Goal: Information Seeking & Learning: Learn about a topic

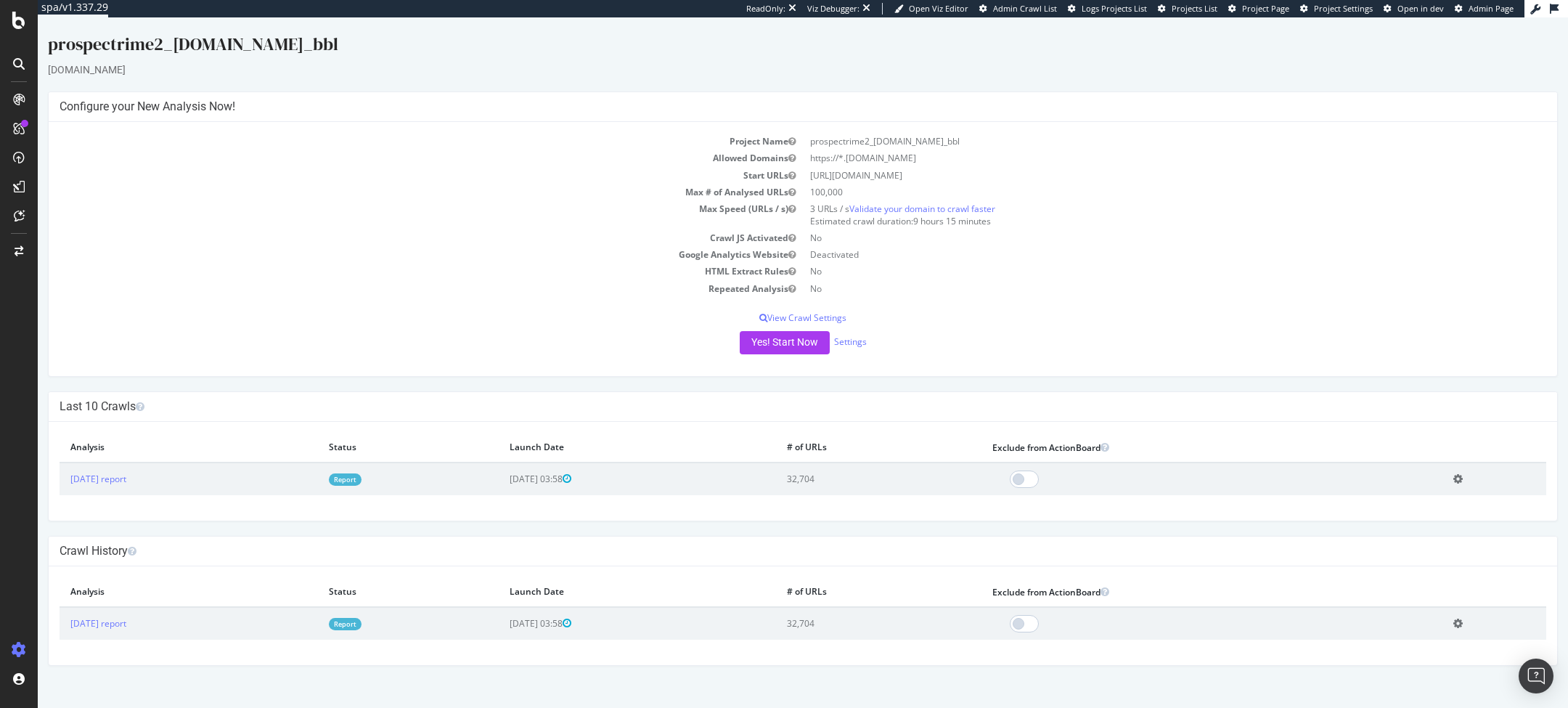
click at [362, 471] on link "Report" at bounding box center [345, 479] width 32 height 12
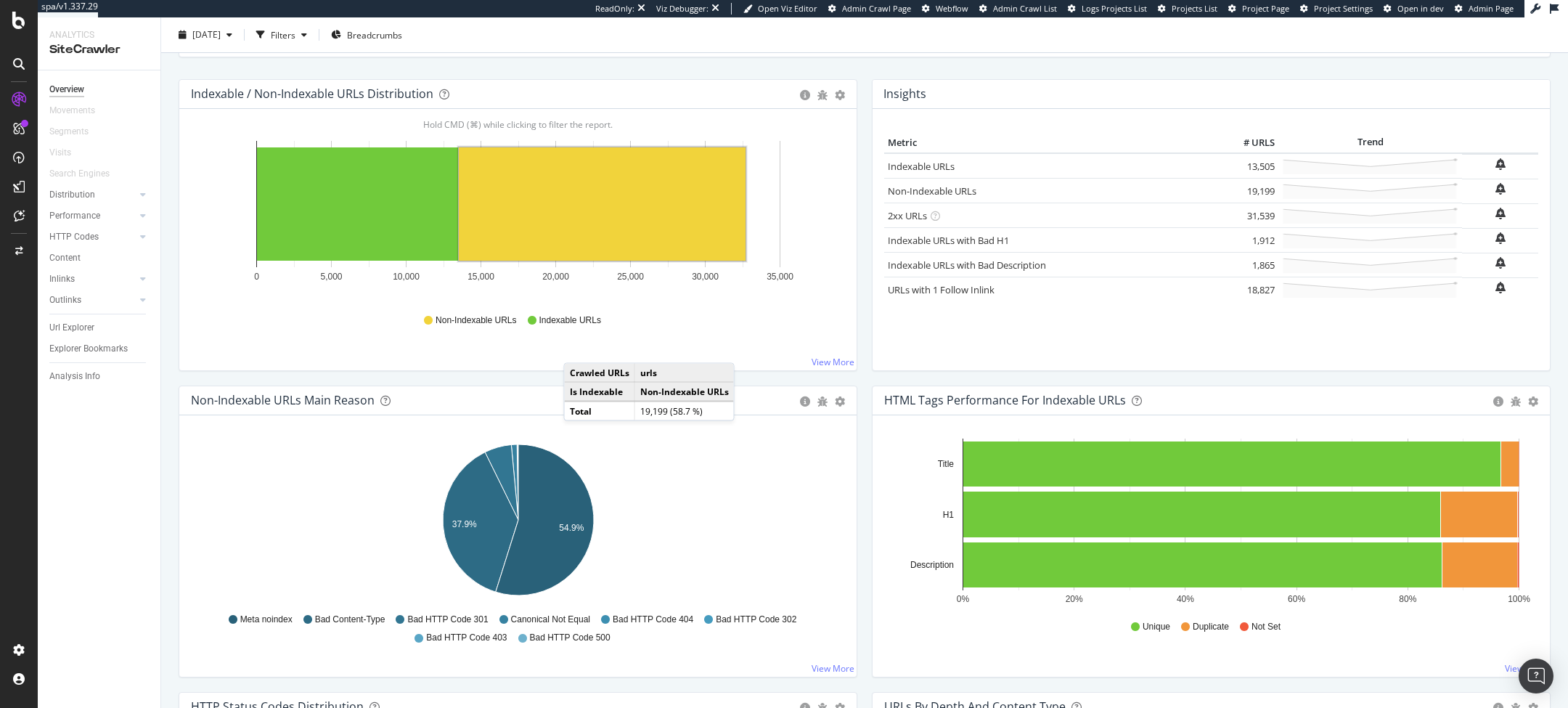
scroll to position [160, 0]
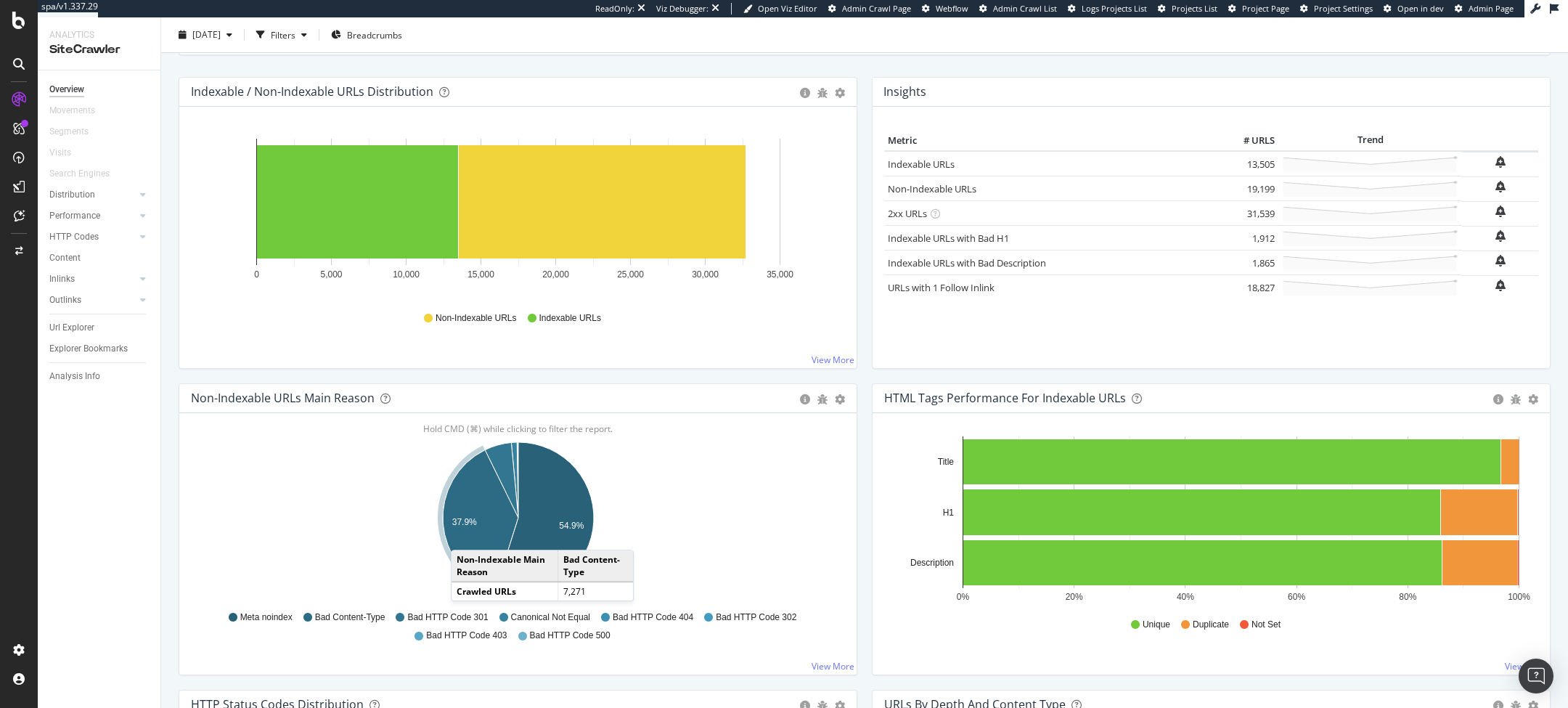
click at [465, 471] on icon "A chart." at bounding box center [481, 519] width 76 height 140
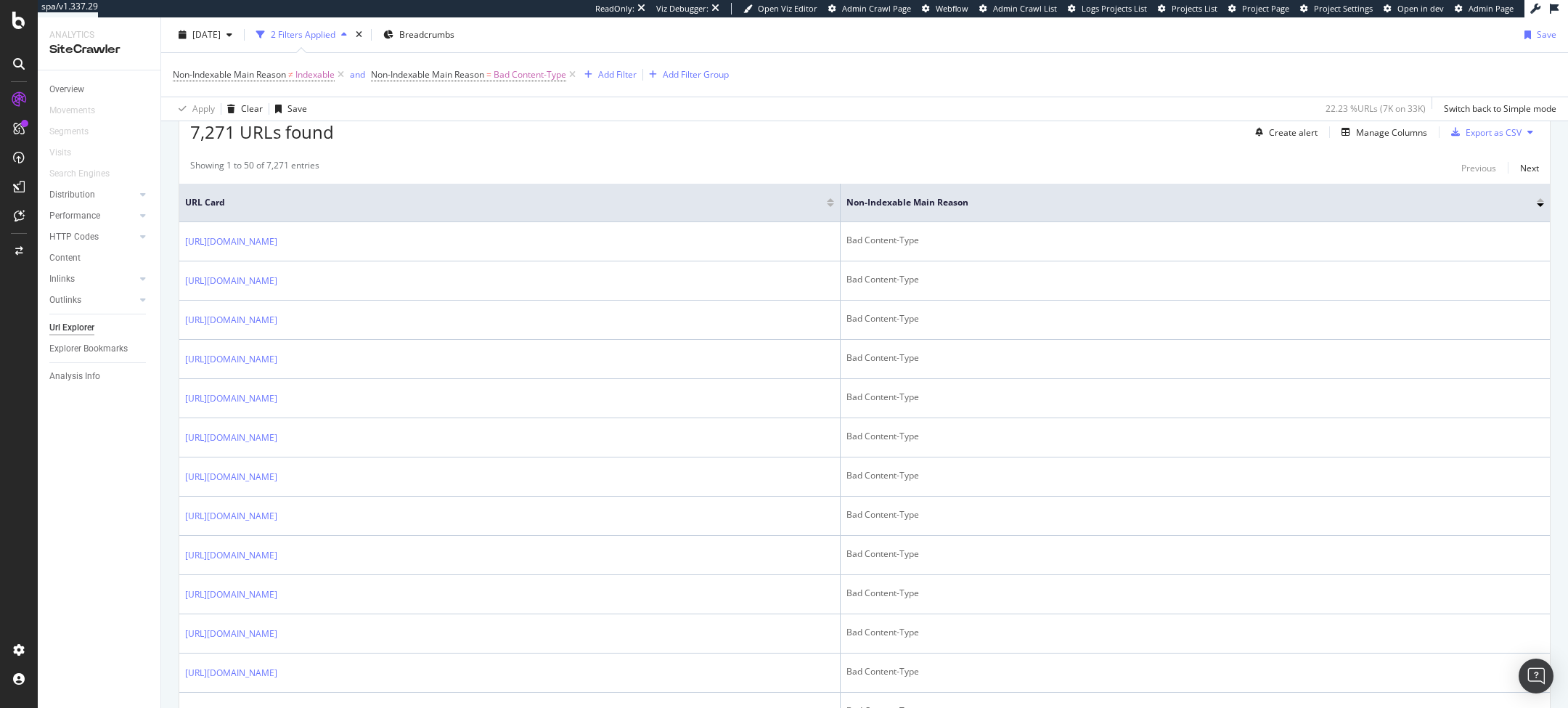
scroll to position [277, 0]
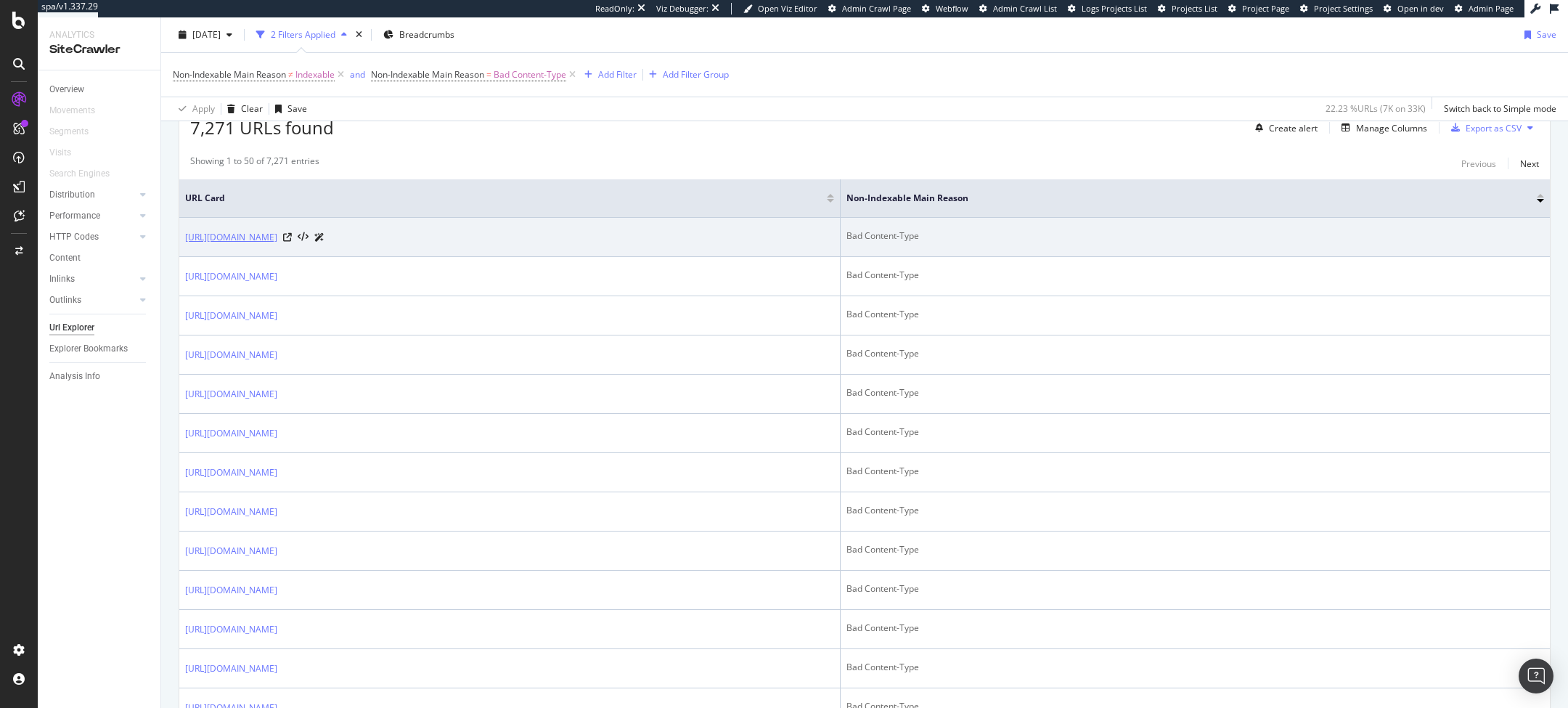
click at [277, 232] on link "[URL][DOMAIN_NAME]" at bounding box center [231, 237] width 92 height 15
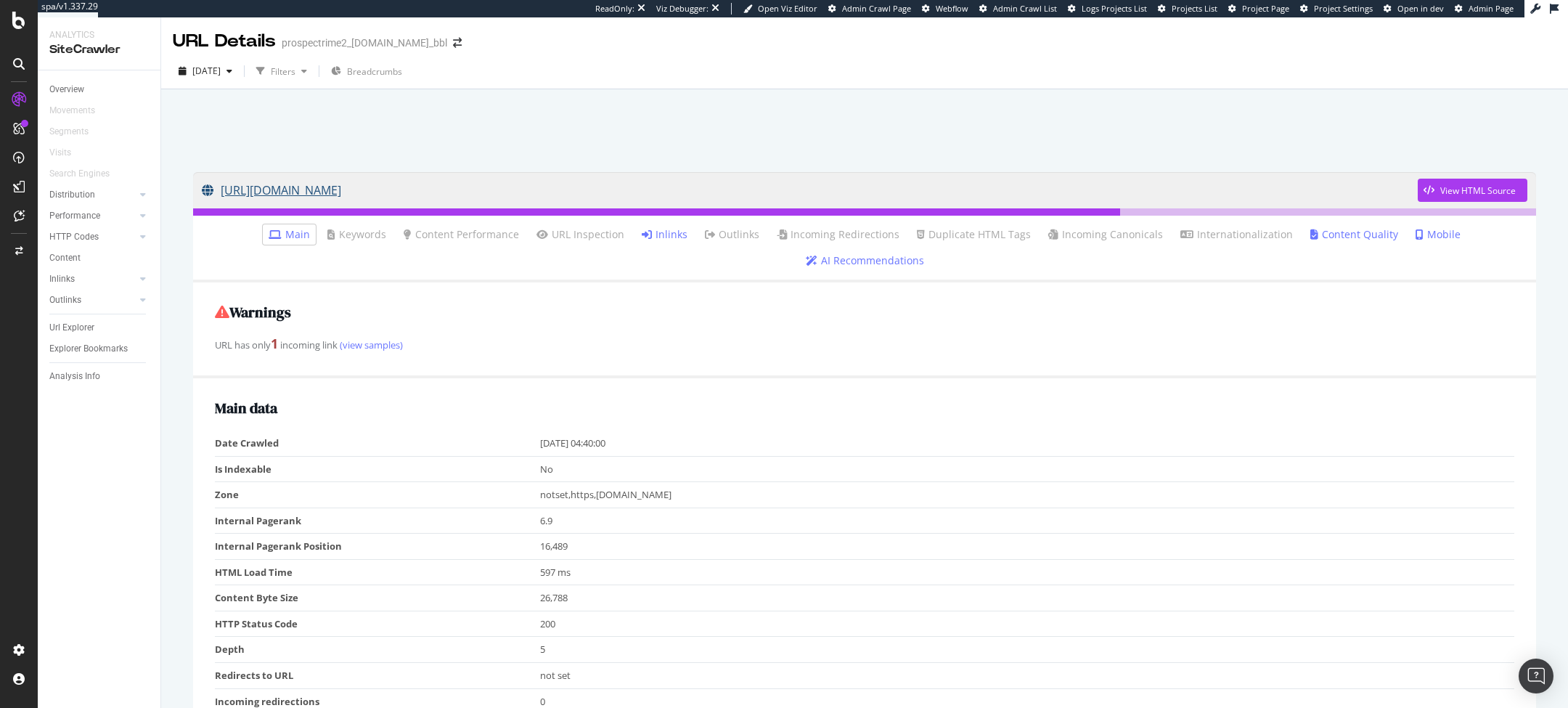
click at [308, 195] on link "[URL][DOMAIN_NAME]" at bounding box center [810, 190] width 1216 height 36
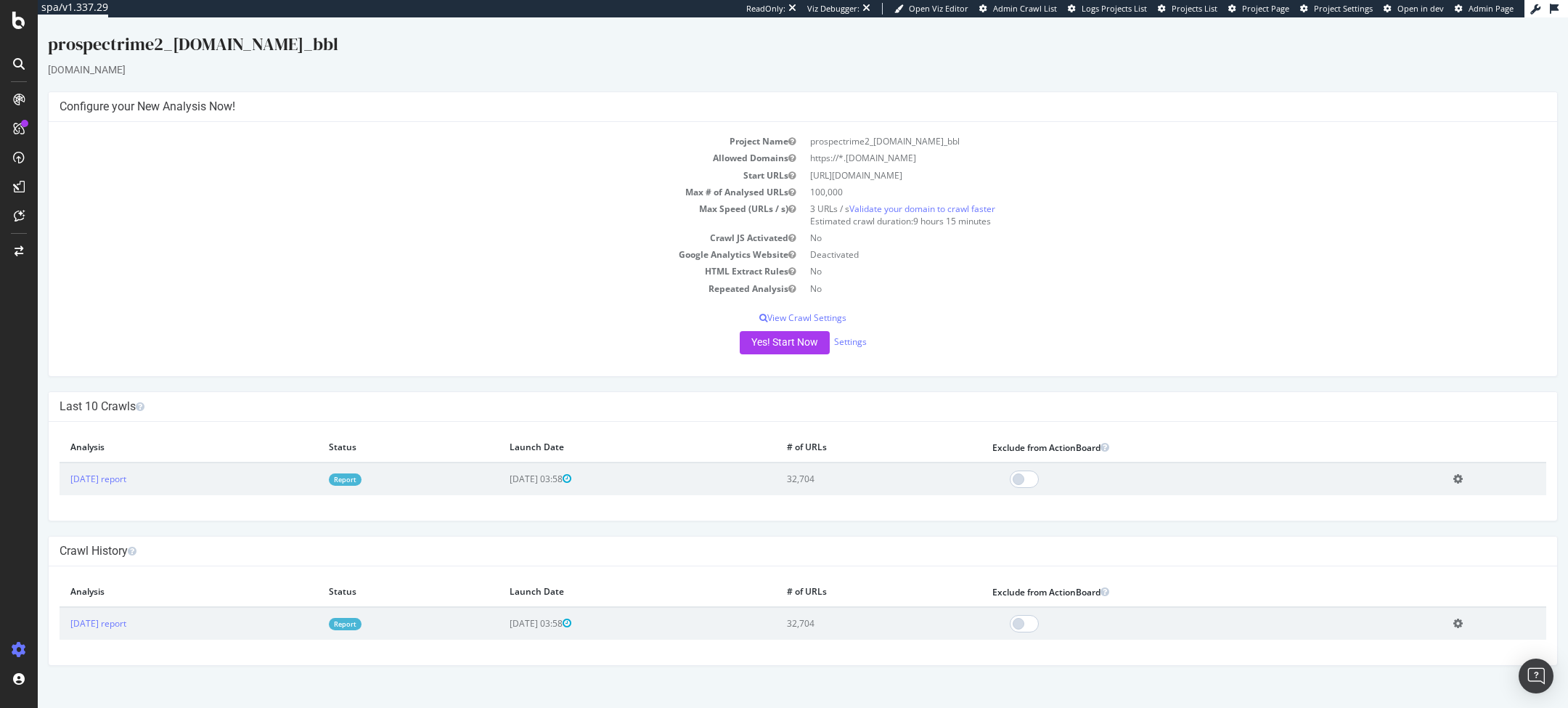
click at [362, 484] on link "Report" at bounding box center [345, 479] width 32 height 12
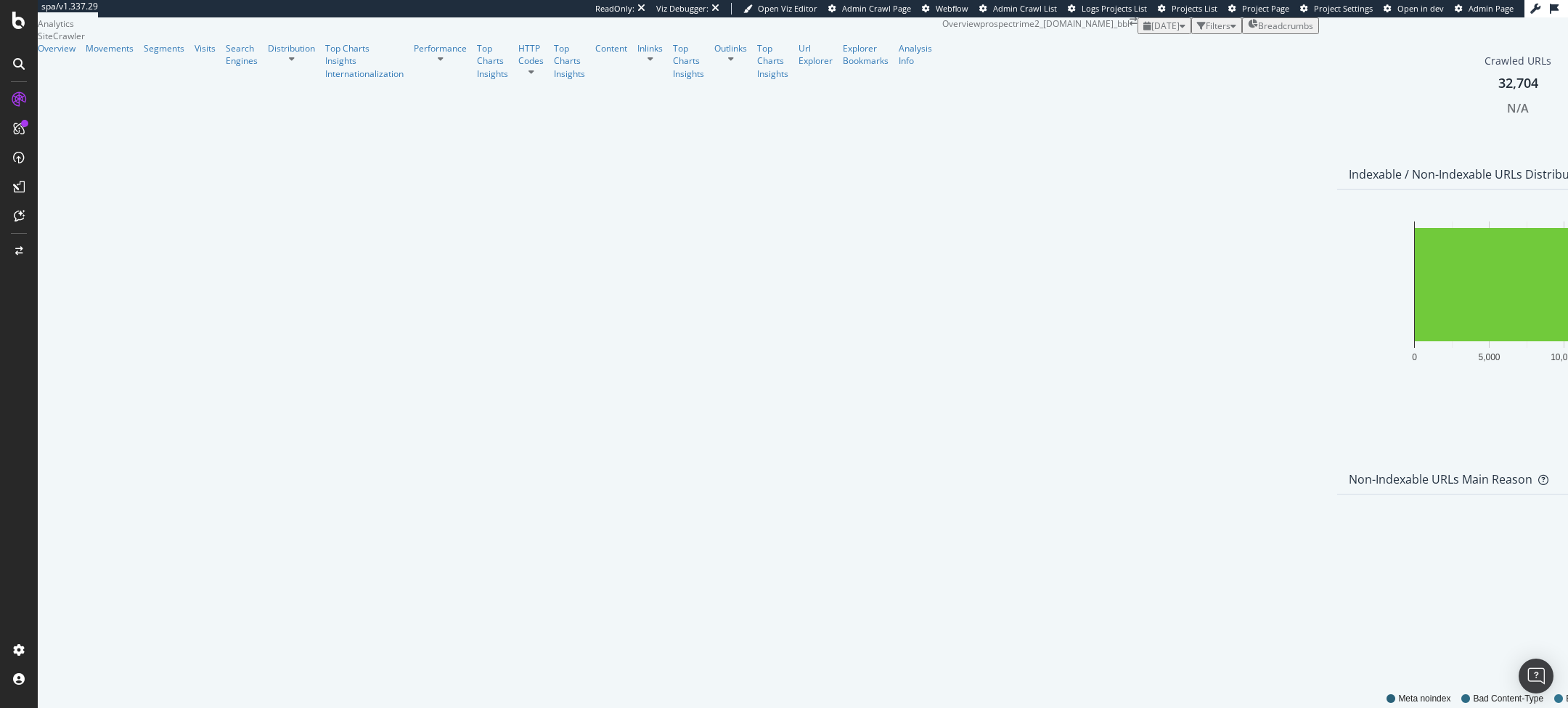
scroll to position [761, 0]
click at [413, 79] on div "Performance" at bounding box center [445, 60] width 63 height 37
click at [413, 54] on div "Performance" at bounding box center [440, 48] width 53 height 12
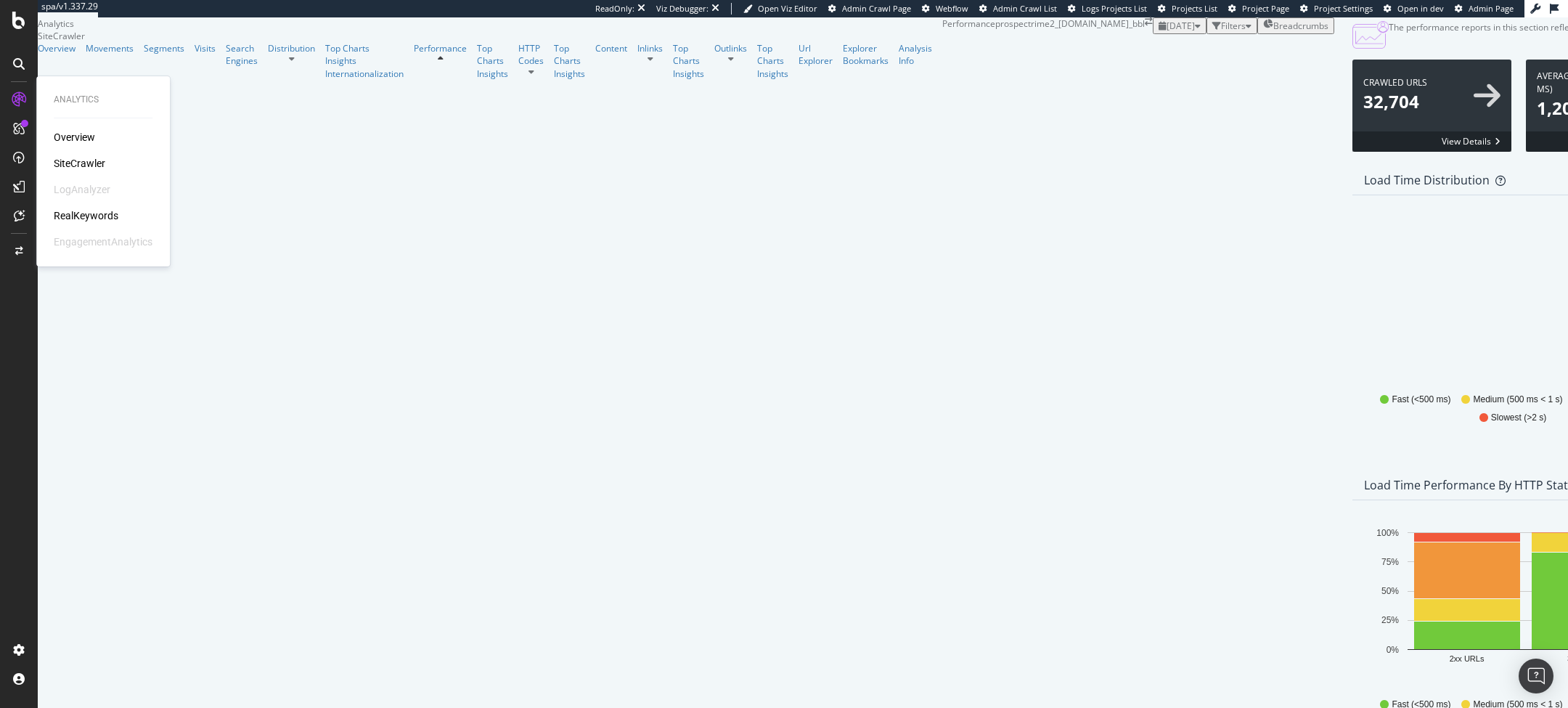
click at [61, 153] on div "Overview SiteCrawler LogAnalyzer RealKeywords EngagementAnalytics" at bounding box center [104, 189] width 99 height 119
click at [61, 158] on div "SiteCrawler" at bounding box center [80, 163] width 52 height 15
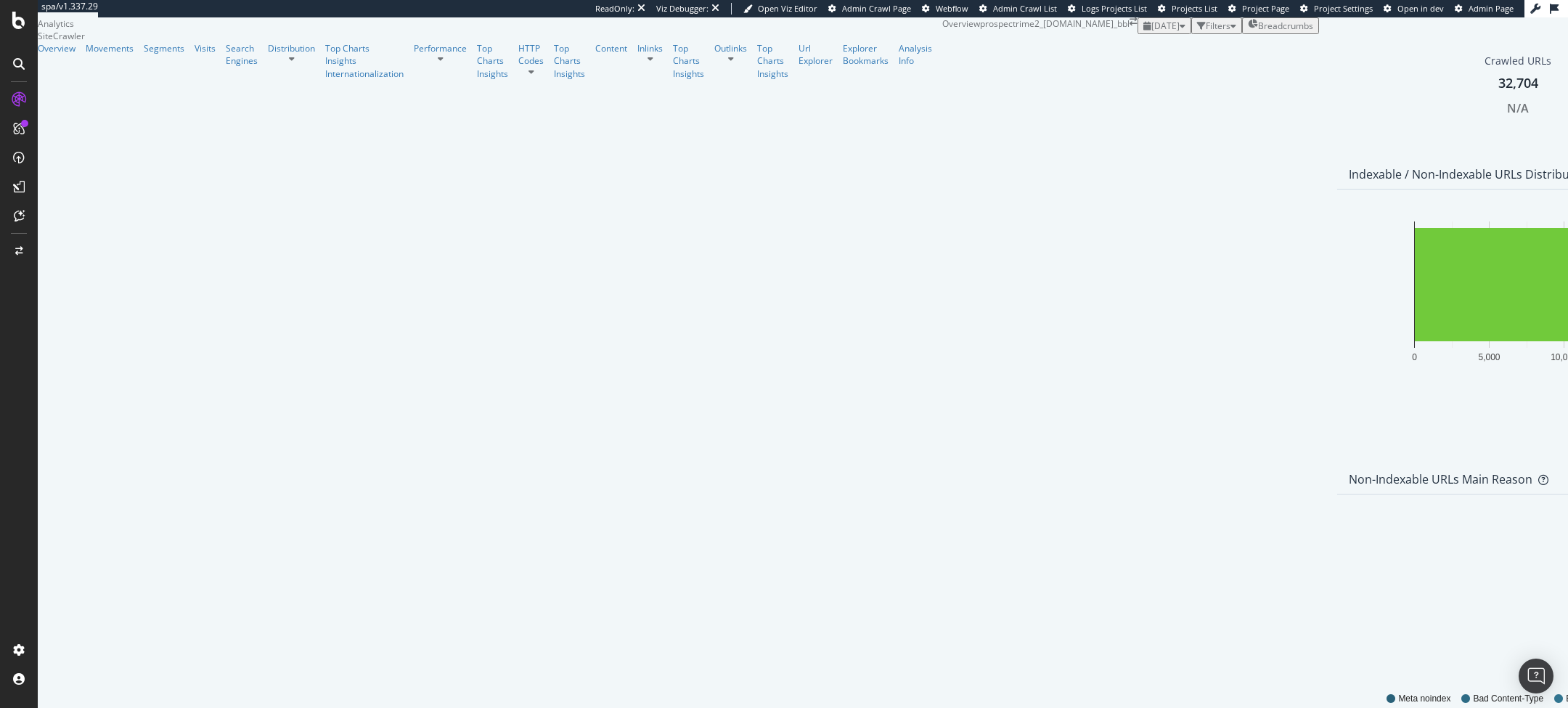
scroll to position [424, 0]
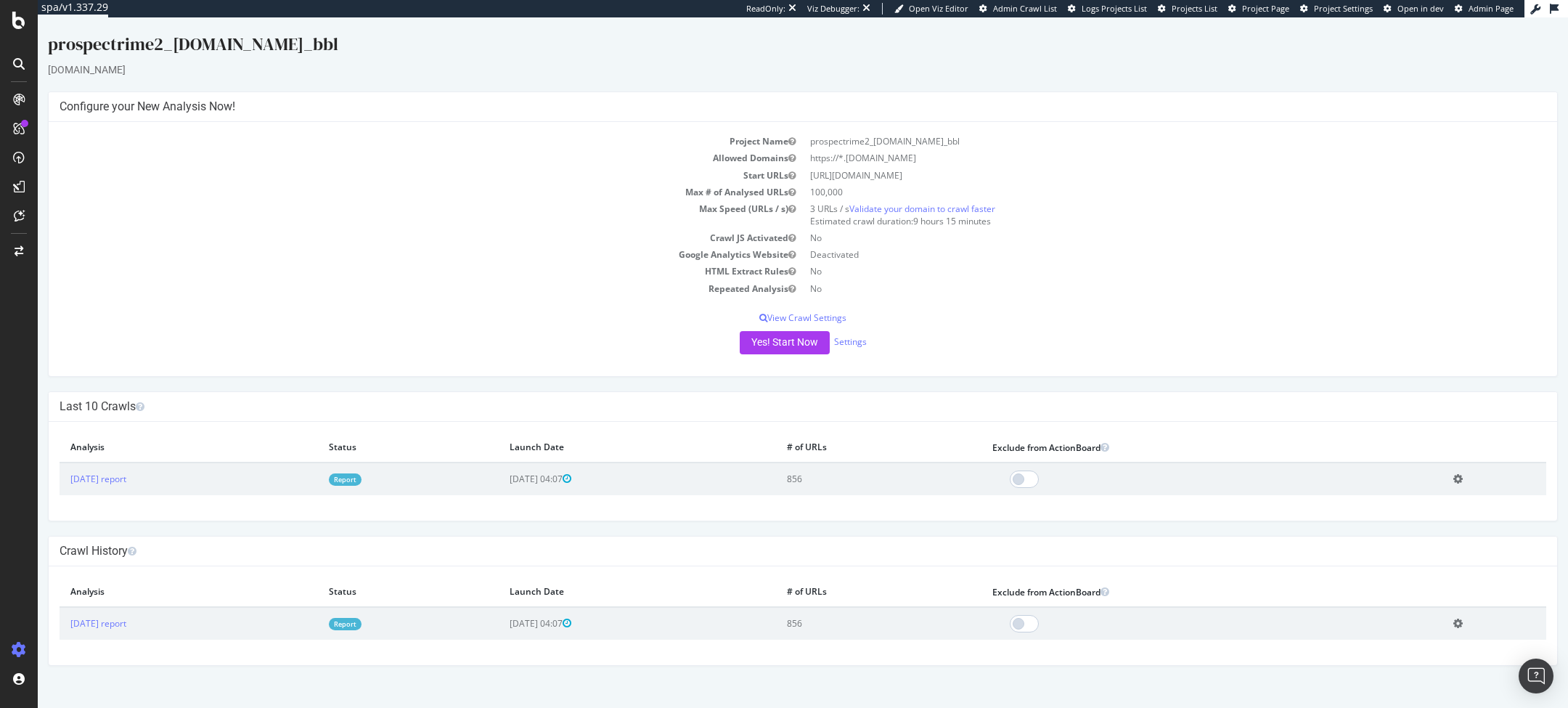
click at [362, 481] on link "Report" at bounding box center [345, 479] width 32 height 12
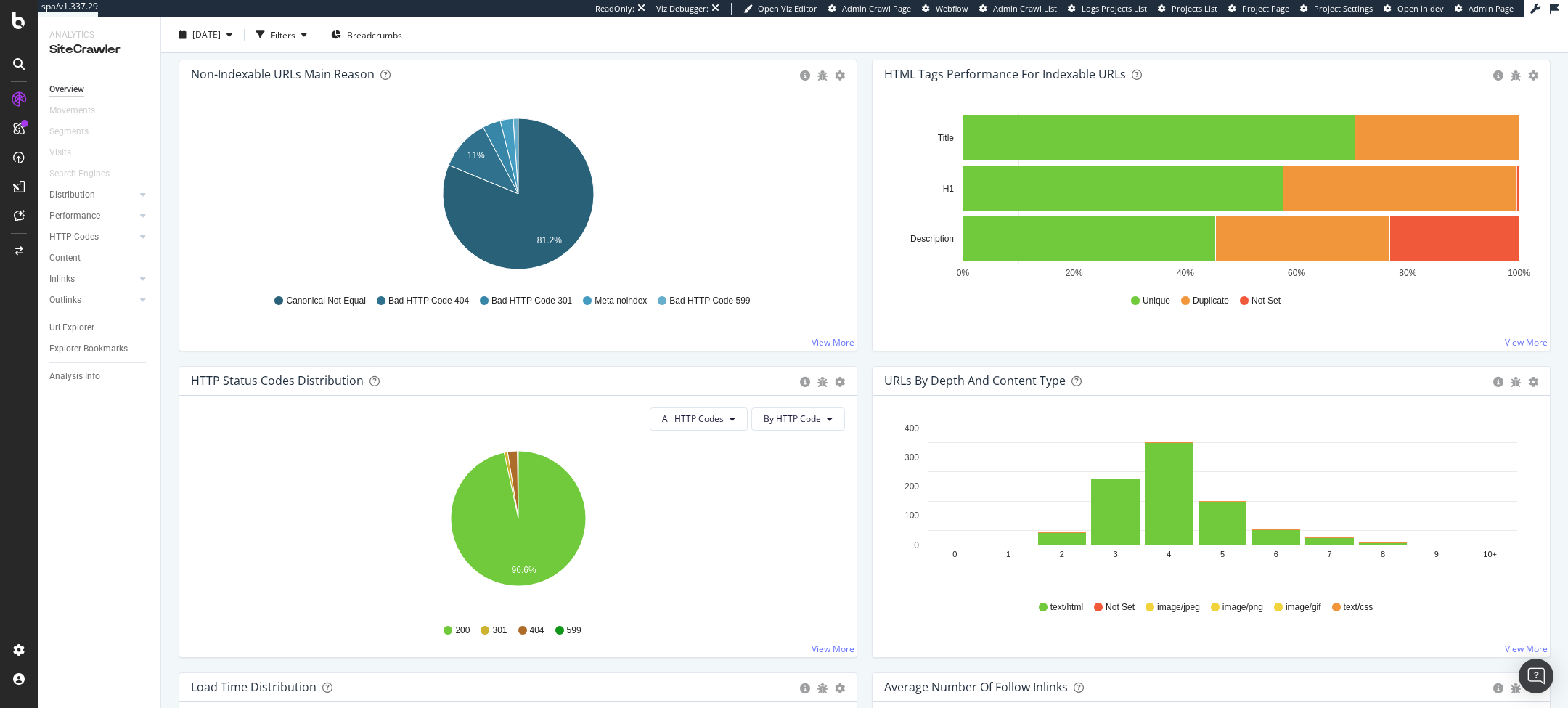
scroll to position [471, 0]
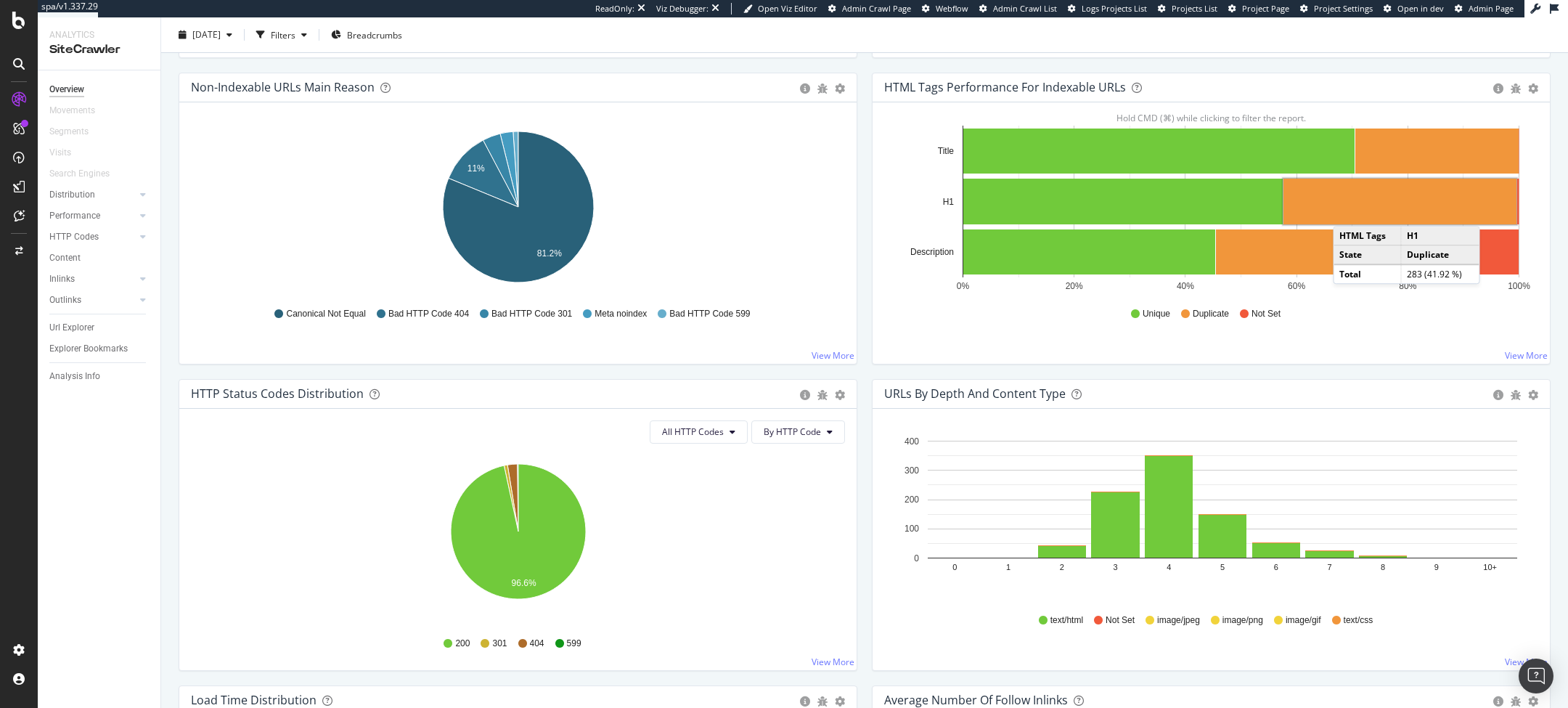
click at [1349, 207] on rect "A chart." at bounding box center [1400, 201] width 233 height 46
